Goal: Navigation & Orientation: Find specific page/section

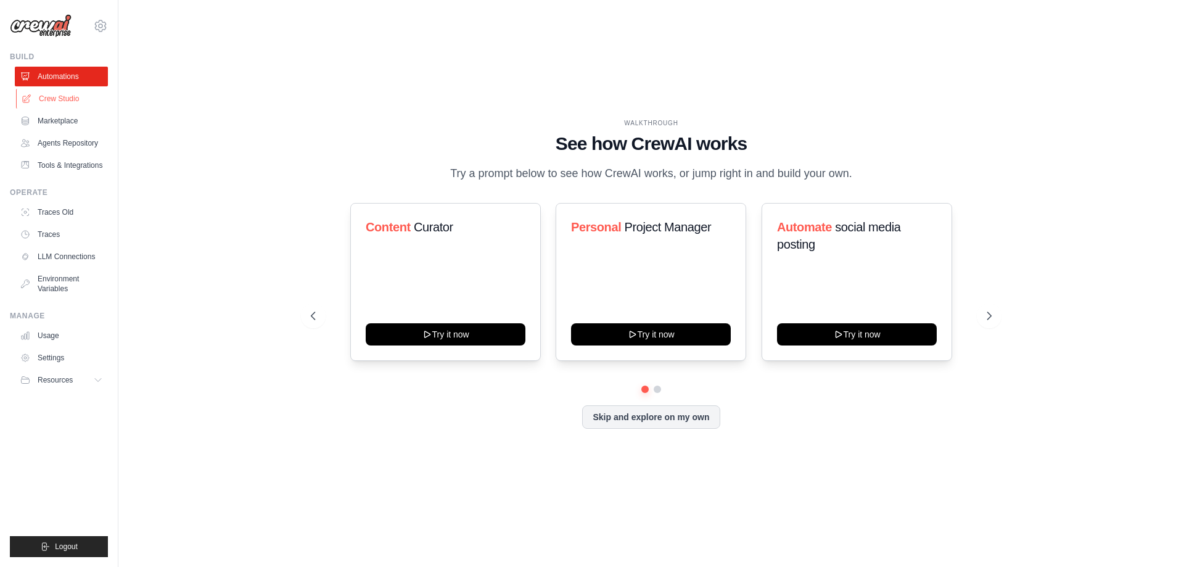
click at [55, 101] on link "Crew Studio" at bounding box center [62, 99] width 93 height 20
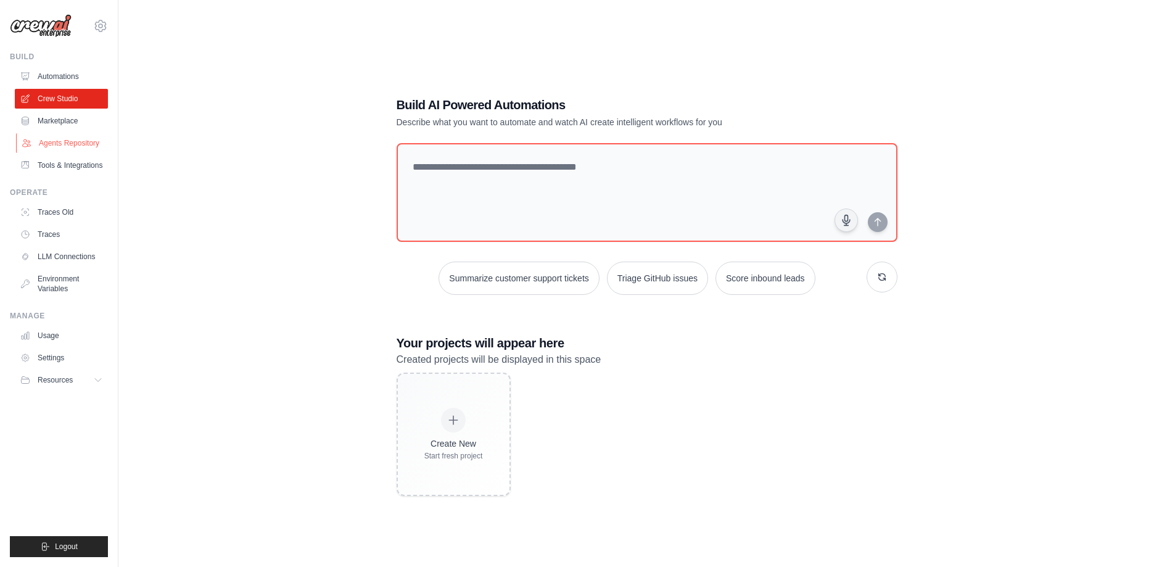
click at [56, 143] on link "Agents Repository" at bounding box center [62, 143] width 93 height 20
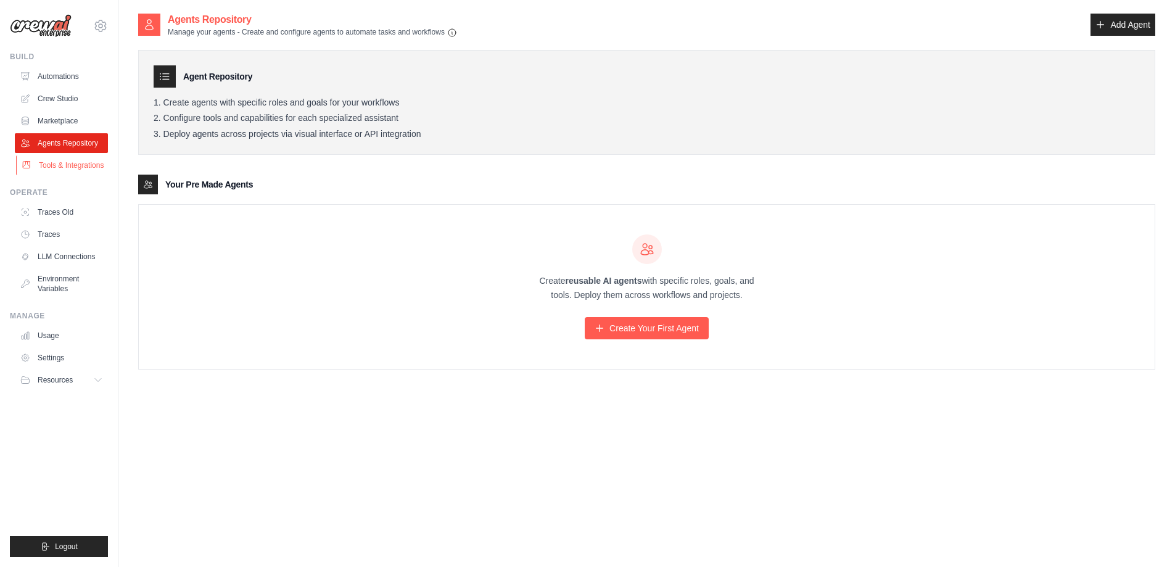
click at [52, 167] on link "Tools & Integrations" at bounding box center [62, 165] width 93 height 20
